Goal: Information Seeking & Learning: Learn about a topic

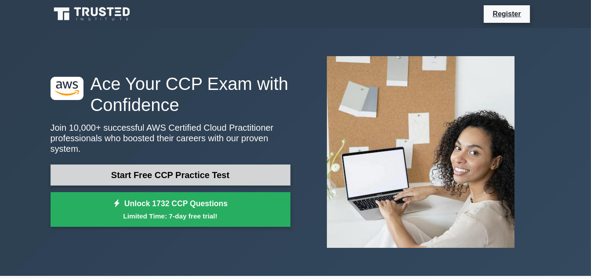
click at [141, 175] on link "Start Free CCP Practice Test" at bounding box center [170, 175] width 240 height 21
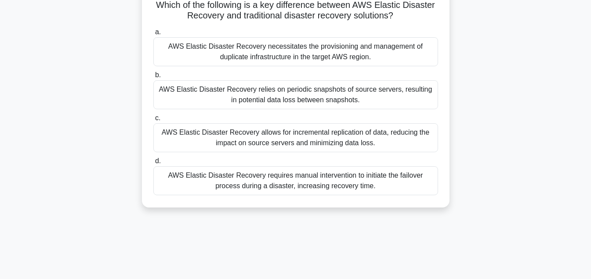
scroll to position [65, 0]
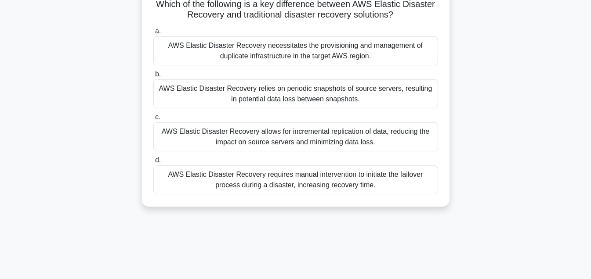
click at [271, 133] on div "AWS Elastic Disaster Recovery allows for incremental replication of data, reduc…" at bounding box center [295, 136] width 285 height 29
click at [153, 120] on input "c. AWS Elastic Disaster Recovery allows for incremental replication of data, re…" at bounding box center [153, 118] width 0 height 6
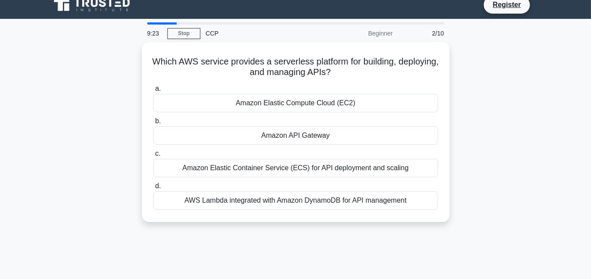
scroll to position [0, 0]
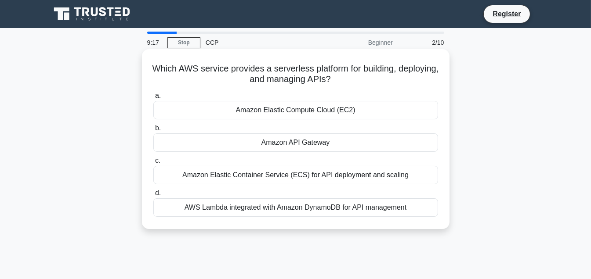
click at [297, 110] on div "Amazon Elastic Compute Cloud (EC2)" at bounding box center [295, 110] width 285 height 18
click at [153, 99] on input "a. Amazon Elastic Compute Cloud (EC2)" at bounding box center [153, 96] width 0 height 6
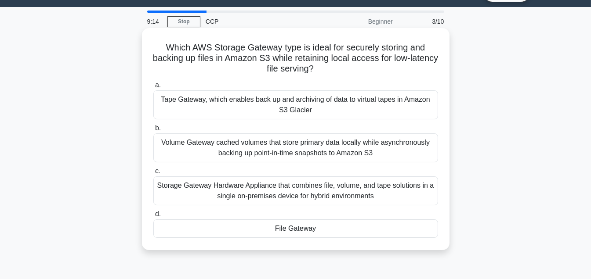
scroll to position [21, 0]
click at [304, 113] on div "Tape Gateway, which enables back up and archiving of data to virtual tapes in A…" at bounding box center [295, 104] width 285 height 29
click at [153, 88] on input "a. Tape Gateway, which enables back up and archiving of data to virtual tapes i…" at bounding box center [153, 86] width 0 height 6
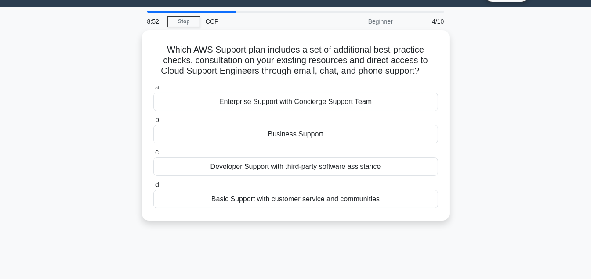
scroll to position [0, 0]
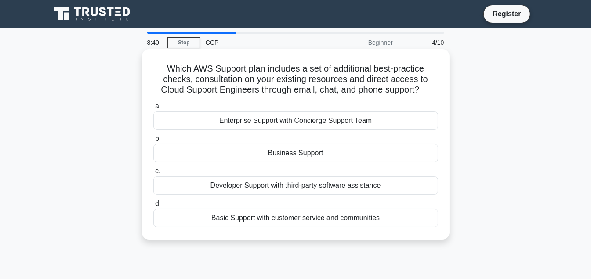
click at [285, 155] on div "Business Support" at bounding box center [295, 153] width 285 height 18
click at [153, 142] on input "b. Business Support" at bounding box center [153, 139] width 0 height 6
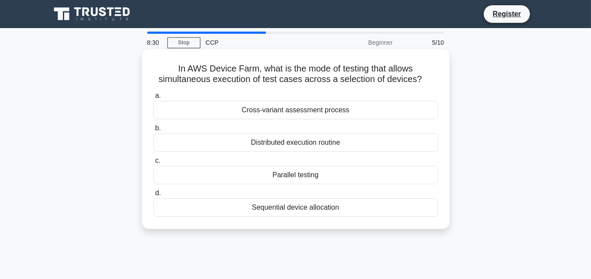
click at [303, 109] on div "Cross-variant assessment process" at bounding box center [295, 110] width 285 height 18
click at [153, 99] on input "a. Cross-variant assessment process" at bounding box center [153, 96] width 0 height 6
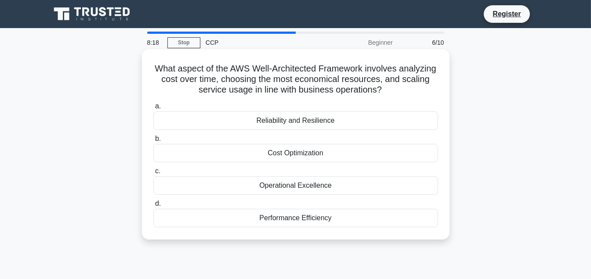
click at [305, 155] on div "Cost Optimization" at bounding box center [295, 153] width 285 height 18
click at [153, 142] on input "b. Cost Optimization" at bounding box center [153, 139] width 0 height 6
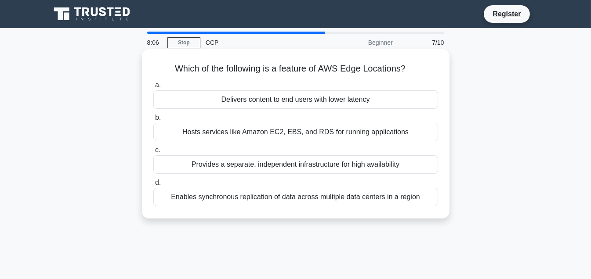
click at [301, 200] on div "Enables synchronous replication of data across multiple data centers in a region" at bounding box center [295, 197] width 285 height 18
click at [153, 186] on input "d. Enables synchronous replication of data across multiple data centers in a re…" at bounding box center [153, 183] width 0 height 6
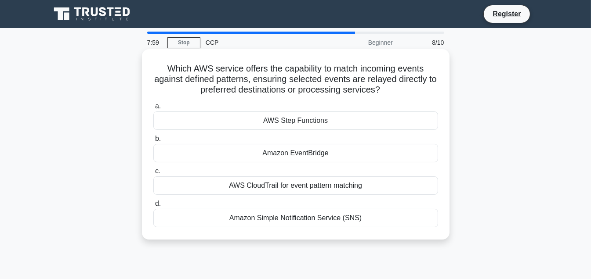
click at [310, 154] on div "Amazon EventBridge" at bounding box center [295, 153] width 285 height 18
click at [153, 142] on input "b. Amazon EventBridge" at bounding box center [153, 139] width 0 height 6
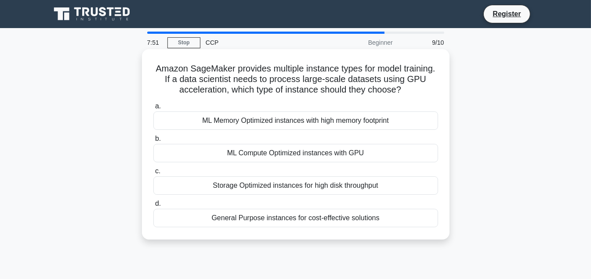
click at [281, 214] on div "General Purpose instances for cost-effective solutions" at bounding box center [295, 218] width 285 height 18
click at [153, 207] on input "d. General Purpose instances for cost-effective solutions" at bounding box center [153, 204] width 0 height 6
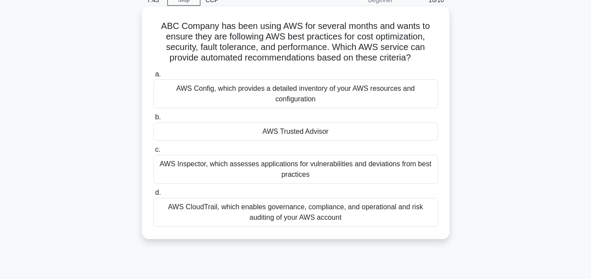
scroll to position [44, 0]
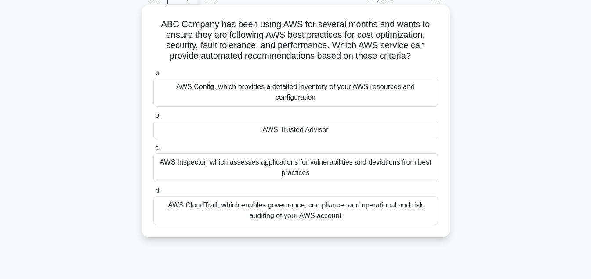
click at [302, 135] on div "AWS Trusted Advisor" at bounding box center [295, 130] width 285 height 18
click at [153, 119] on input "b. AWS Trusted Advisor" at bounding box center [153, 116] width 0 height 6
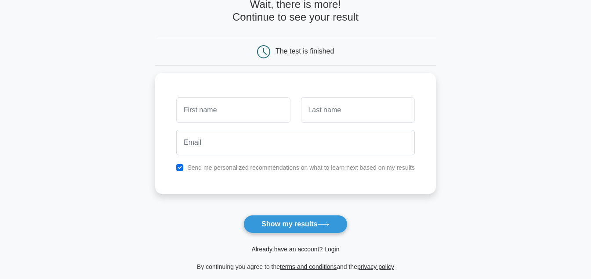
scroll to position [52, 0]
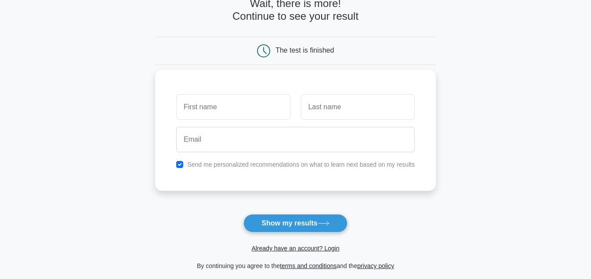
click at [236, 109] on input "text" at bounding box center [233, 106] width 114 height 25
type input "VAMSI PRIYA"
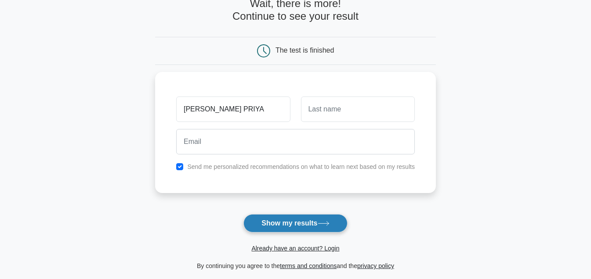
click at [286, 224] on button "Show my results" at bounding box center [295, 223] width 104 height 18
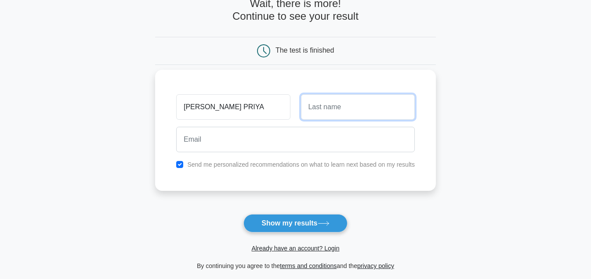
click at [317, 109] on input "text" at bounding box center [358, 106] width 114 height 25
type input "KARAPAKULA"
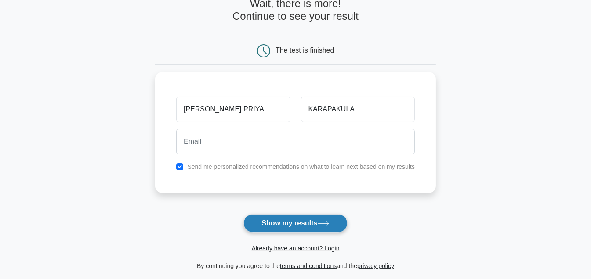
click at [310, 231] on button "Show my results" at bounding box center [295, 223] width 104 height 18
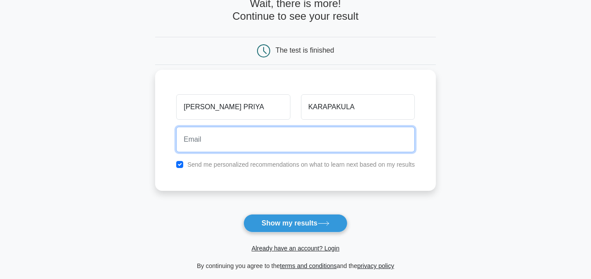
click at [230, 132] on input "email" at bounding box center [295, 139] width 238 height 25
type input "vamsipriya020@gmail.com"
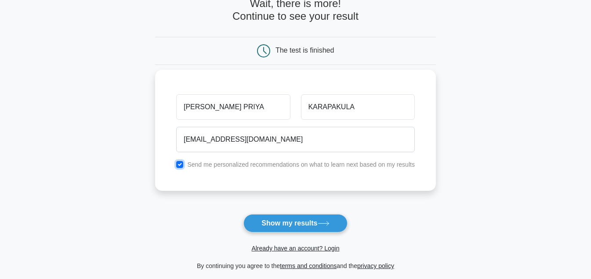
click at [181, 166] on input "checkbox" at bounding box center [179, 164] width 7 height 7
checkbox input "false"
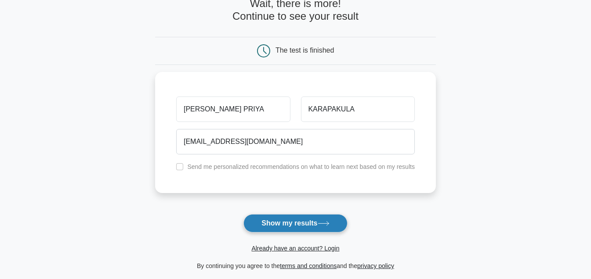
click at [295, 221] on button "Show my results" at bounding box center [295, 223] width 104 height 18
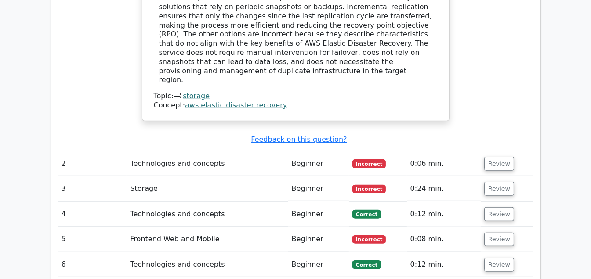
scroll to position [1015, 0]
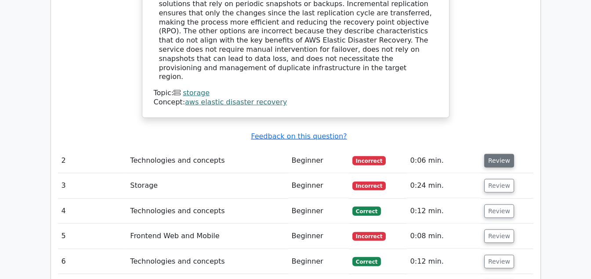
click at [494, 154] on button "Review" at bounding box center [499, 161] width 30 height 14
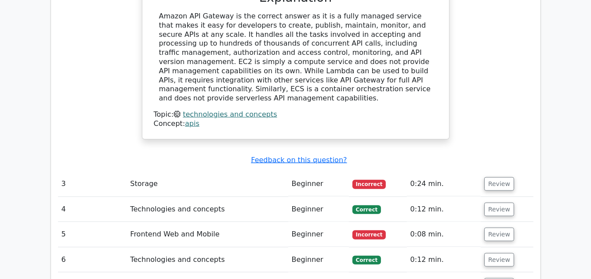
scroll to position [1366, 0]
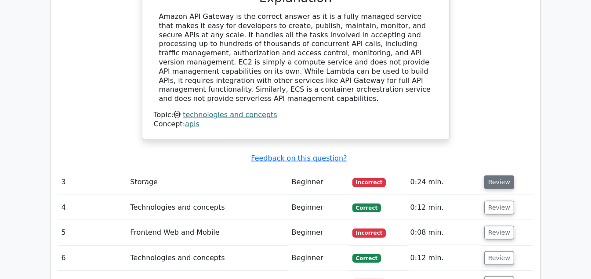
click at [490, 176] on button "Review" at bounding box center [499, 183] width 30 height 14
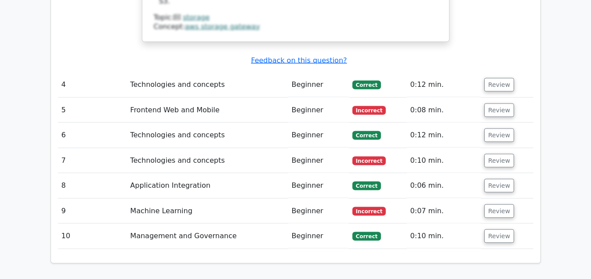
scroll to position [1857, 0]
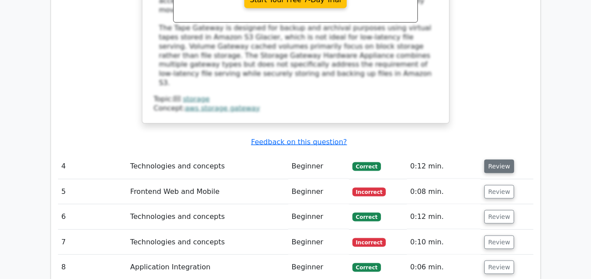
click at [495, 160] on button "Review" at bounding box center [499, 167] width 30 height 14
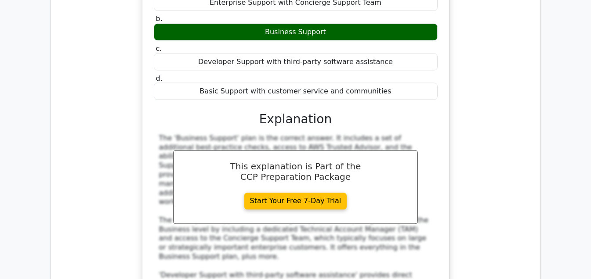
scroll to position [2261, 0]
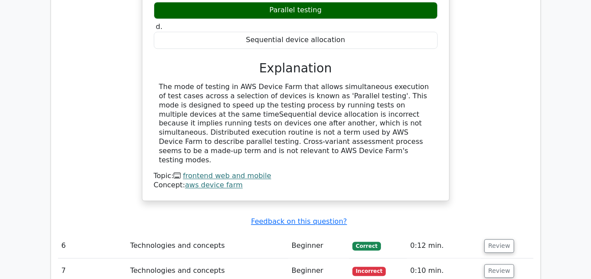
scroll to position [2693, 0]
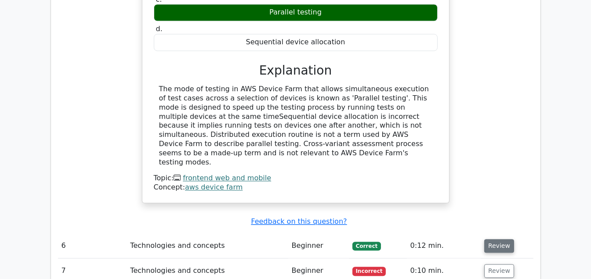
click at [499, 239] on button "Review" at bounding box center [499, 246] width 30 height 14
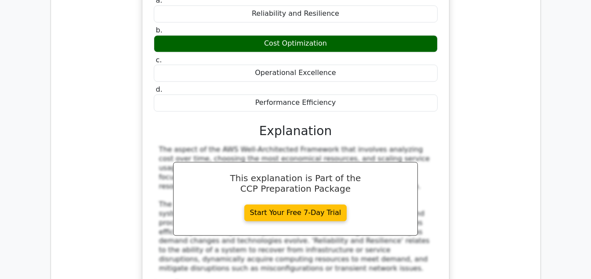
scroll to position [3073, 0]
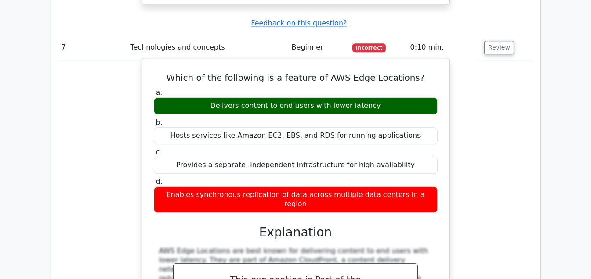
scroll to position [3427, 0]
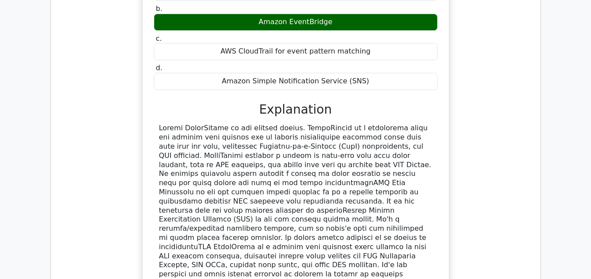
scroll to position [3892, 0]
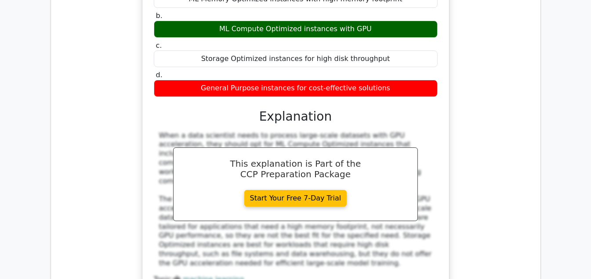
scroll to position [4305, 0]
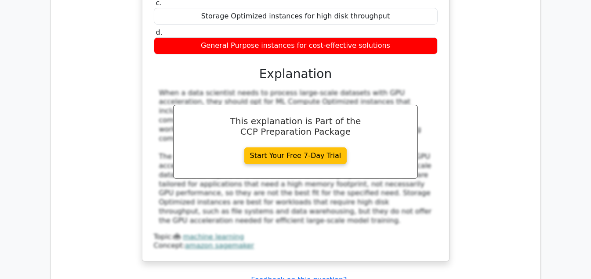
scroll to position [4350, 0]
